Goal: Task Accomplishment & Management: Manage account settings

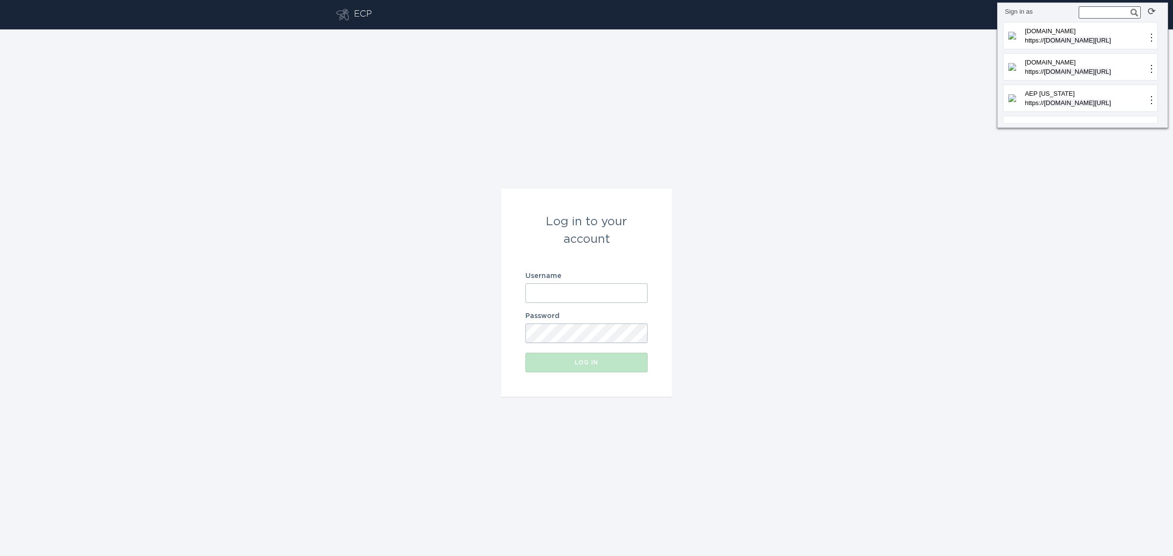
click at [581, 294] on input "Username" at bounding box center [587, 294] width 122 height 20
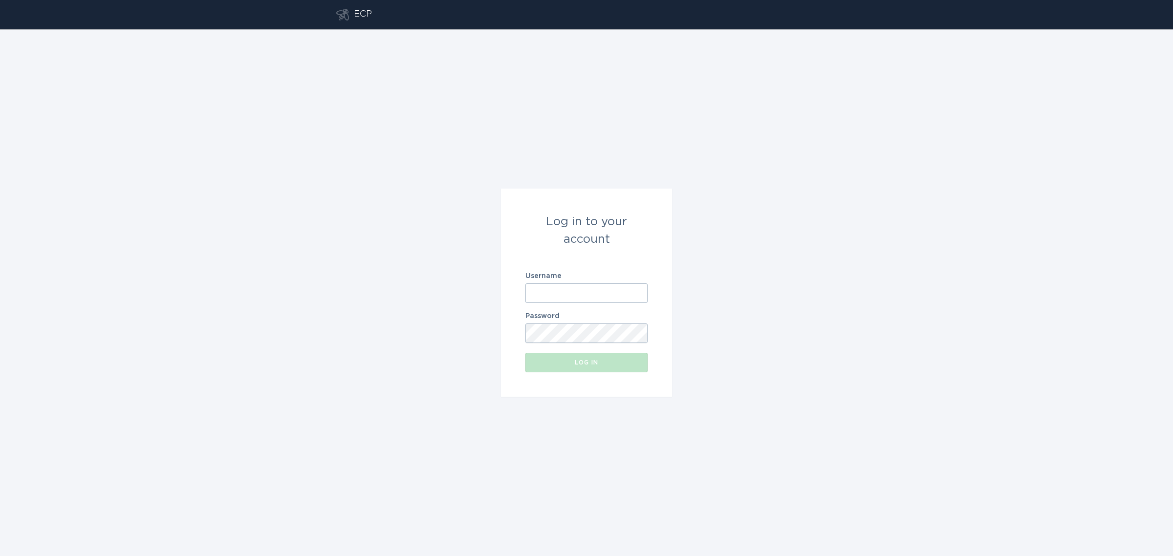
paste input "[EMAIL_ADDRESS][DOMAIN_NAME]"
type input "[EMAIL_ADDRESS][DOMAIN_NAME]"
click at [588, 365] on div "Log in" at bounding box center [586, 363] width 112 height 6
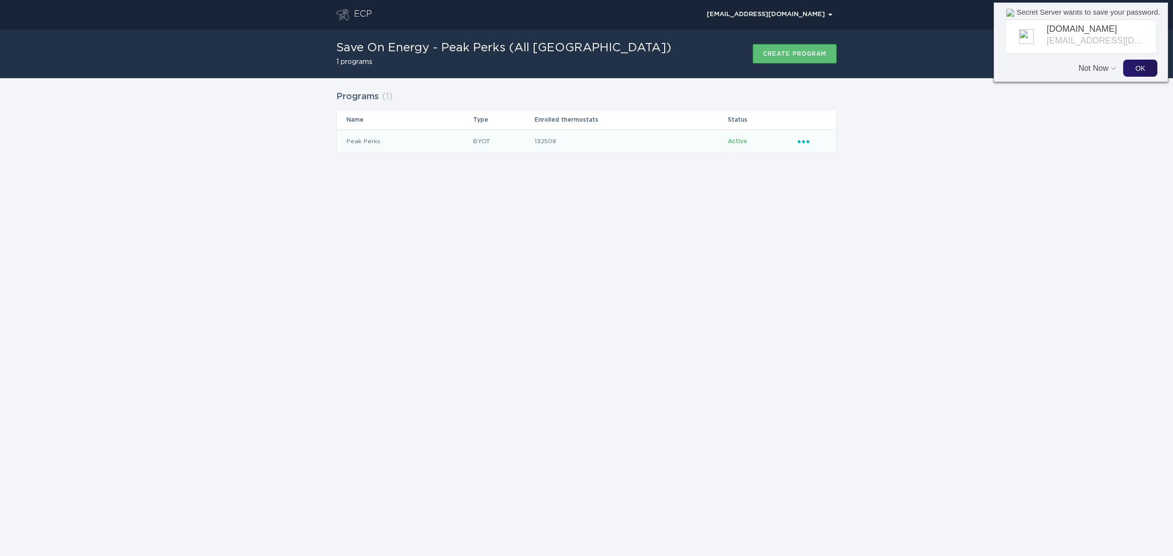
click at [798, 143] on icon "Ellipsis" at bounding box center [805, 140] width 14 height 8
click at [825, 186] on div "Remove thermostat" at bounding box center [849, 181] width 102 height 22
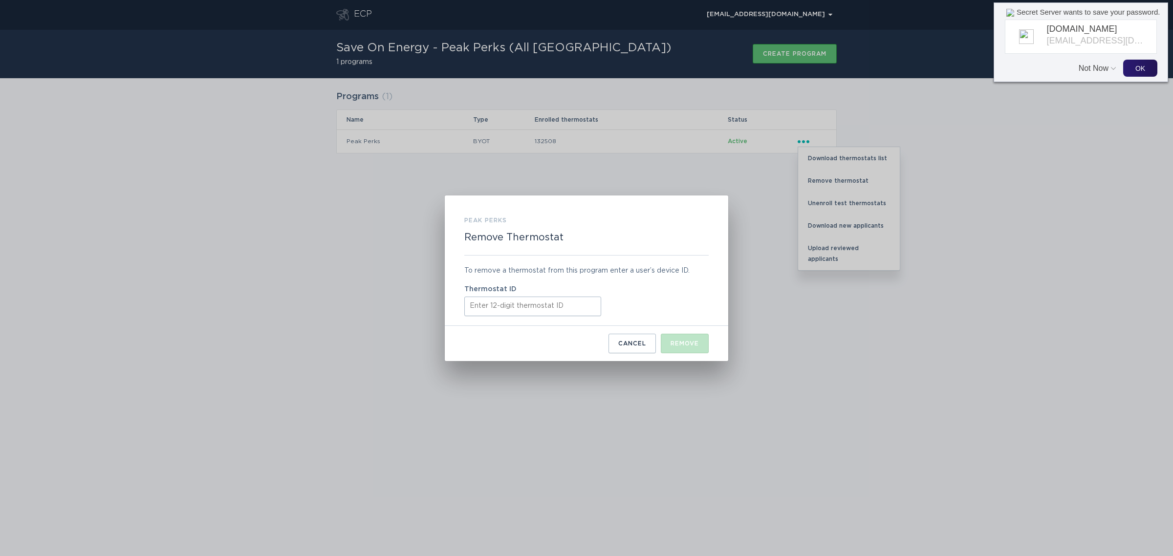
click at [541, 304] on input "Thermostat ID" at bounding box center [532, 307] width 137 height 20
paste input "qVqN77DV6Q8m"
type input "qVqN77DV6Q8m"
click at [560, 302] on input "Thermostat ID" at bounding box center [532, 307] width 137 height 20
paste input "440727686813"
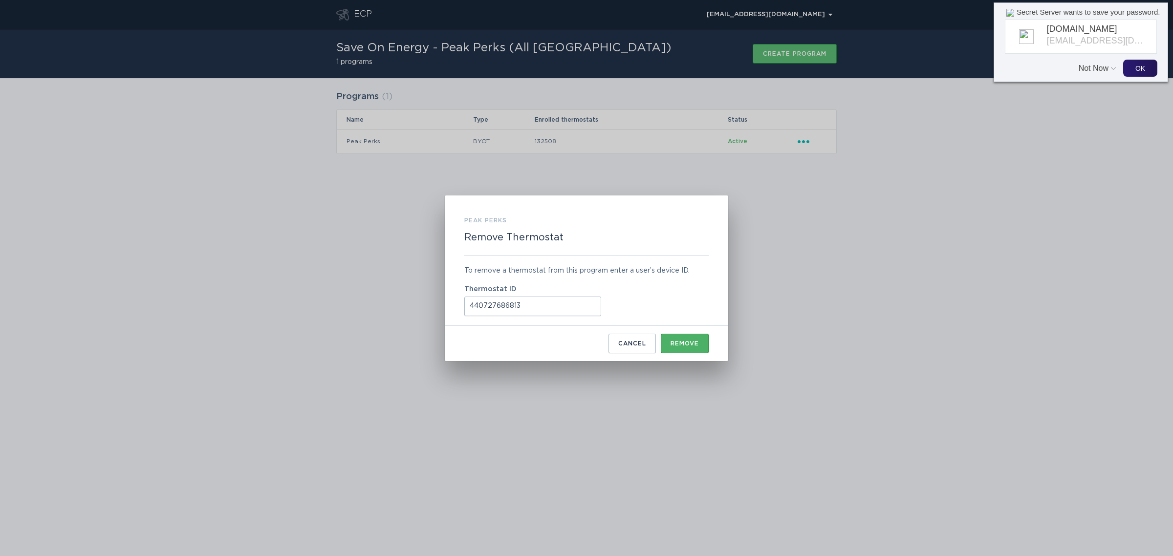
type input "440727686813"
click at [680, 334] on button "Remove" at bounding box center [685, 344] width 48 height 20
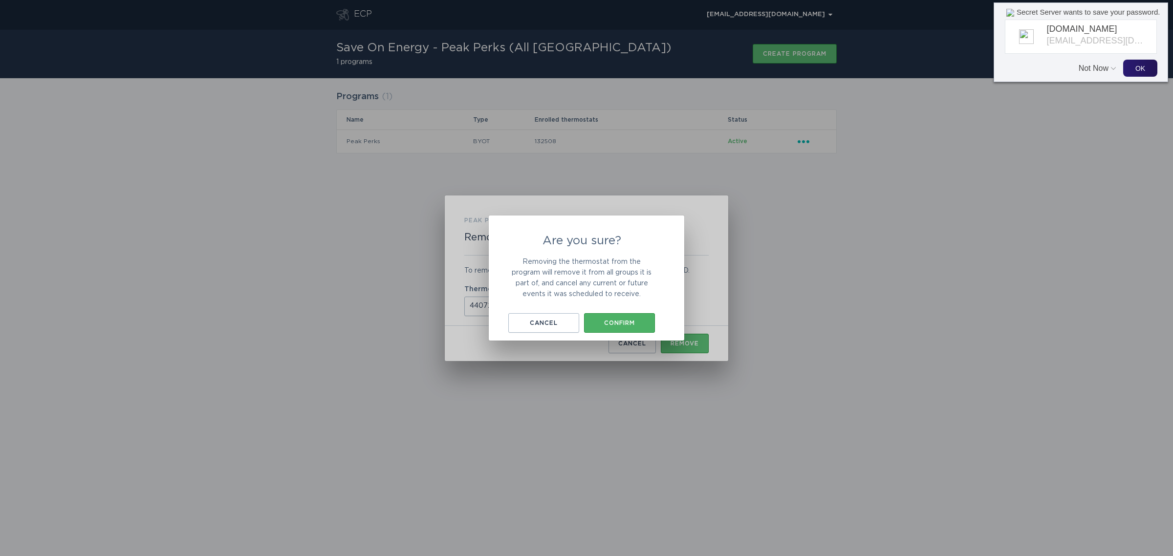
click at [604, 324] on div "Confirm" at bounding box center [619, 323] width 61 height 6
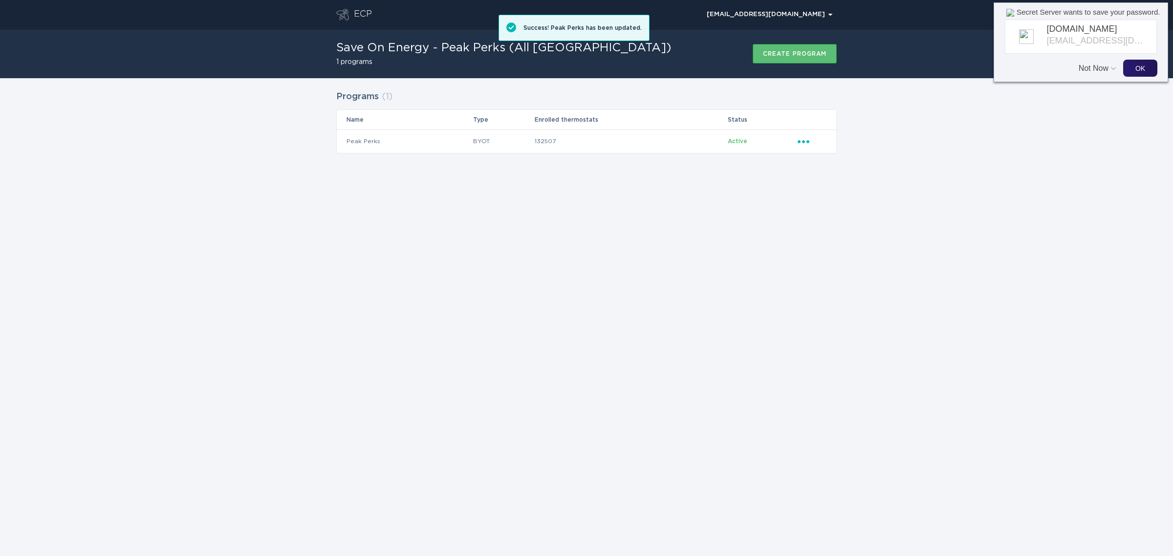
click at [576, 294] on div "ECP [EMAIL_ADDRESS][DOMAIN_NAME] Chevron Save On Energy - Peak Perks (All [GEOG…" at bounding box center [586, 278] width 1173 height 556
click at [1100, 69] on button "Not Now" at bounding box center [1095, 63] width 32 height 19
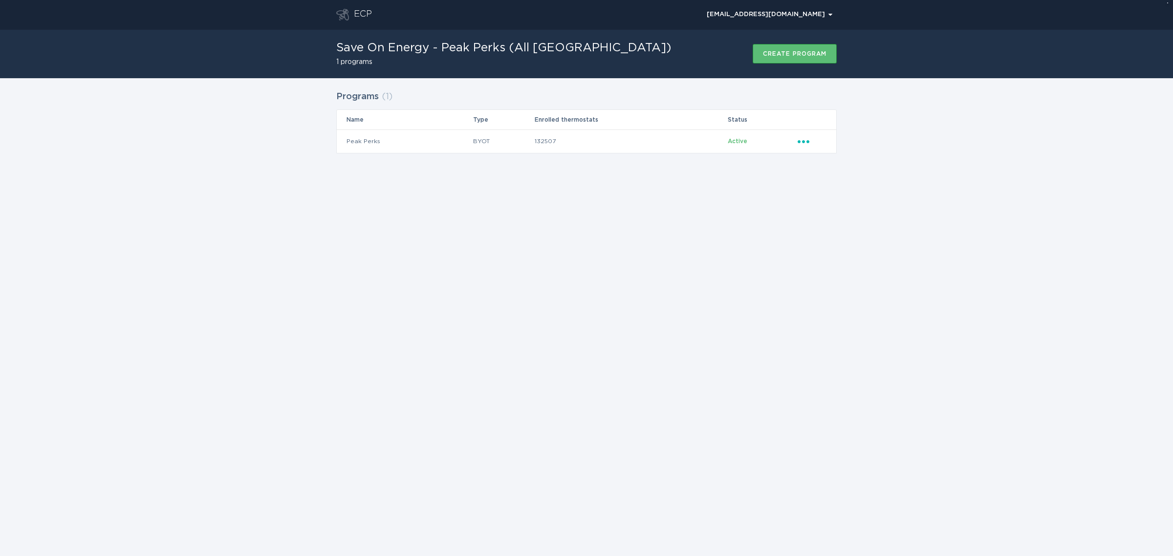
click at [1065, 188] on div "ECP [EMAIL_ADDRESS][DOMAIN_NAME] Chevron Save On Energy - Peak Perks (All [GEOG…" at bounding box center [586, 278] width 1173 height 556
click at [1084, 354] on div "ECP [EMAIL_ADDRESS][DOMAIN_NAME] Chevron Save On Energy - Peak Perks (All [GEOG…" at bounding box center [586, 278] width 1173 height 556
